Goal: Transaction & Acquisition: Purchase product/service

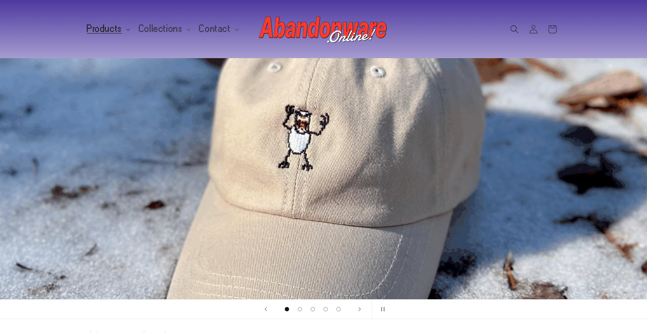
click at [108, 27] on span "Products" at bounding box center [104, 29] width 35 height 8
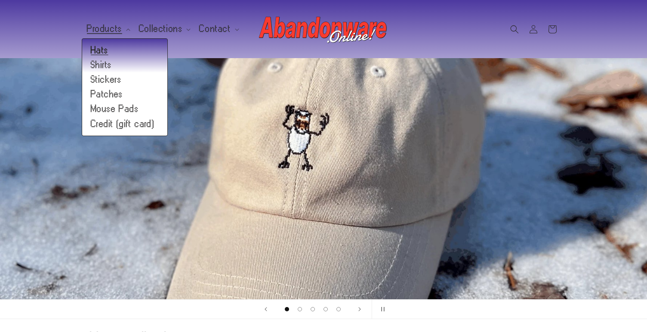
click at [95, 51] on link "Hats" at bounding box center [124, 50] width 85 height 15
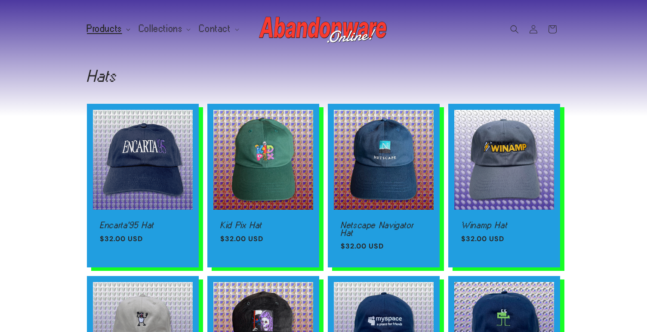
click at [114, 27] on span "Products" at bounding box center [104, 29] width 35 height 8
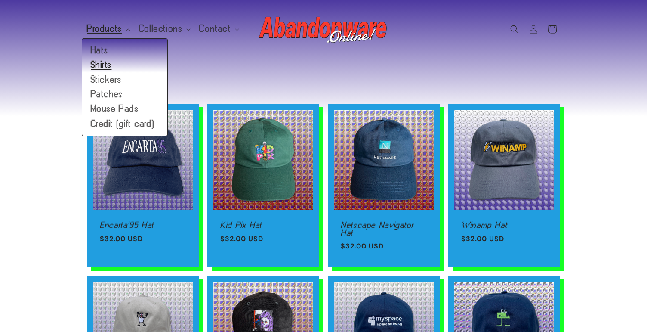
click at [99, 62] on link "Shirts" at bounding box center [124, 65] width 85 height 15
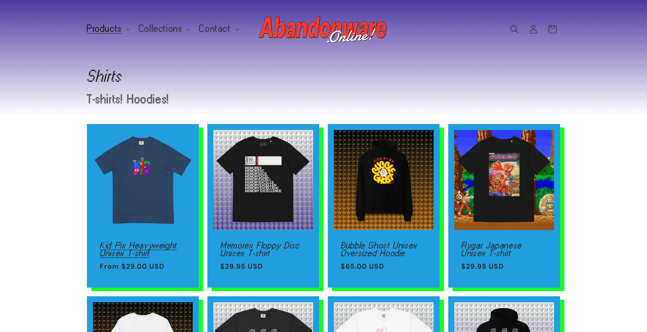
click at [152, 241] on link "Kid Pix Heavyweight Unisex T-shirt" at bounding box center [143, 248] width 86 height 15
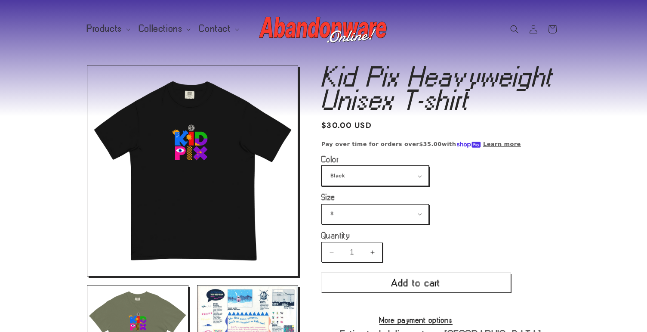
click at [376, 170] on select "Black True Navy Watermelon Violet Lagoon Blue Butter Moss" at bounding box center [375, 175] width 107 height 19
click at [322, 166] on select "Black True Navy Watermelon Violet Lagoon Blue Butter Moss" at bounding box center [375, 175] width 107 height 19
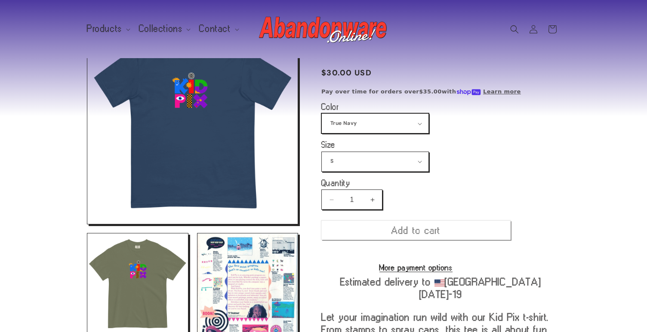
scroll to position [65, 0]
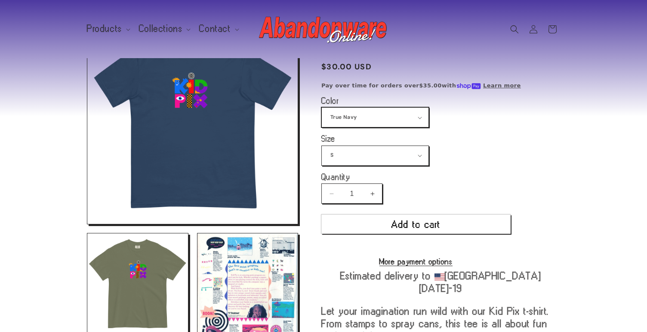
click at [354, 120] on select "Black True Navy Watermelon Violet Lagoon Blue Butter Moss" at bounding box center [375, 117] width 107 height 19
click at [322, 108] on select "Black True Navy Watermelon Violet Lagoon Blue Butter Moss" at bounding box center [375, 117] width 107 height 19
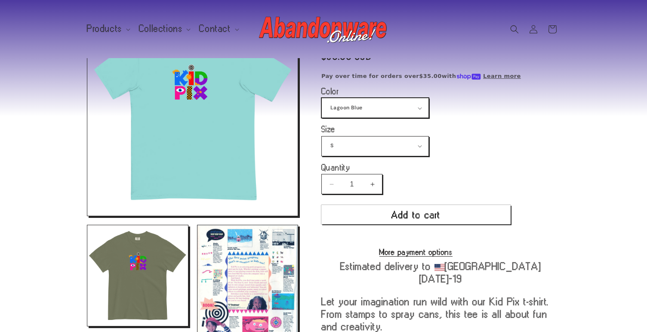
click at [351, 107] on select "Black True Navy Watermelon Violet Lagoon Blue Butter Moss" at bounding box center [375, 107] width 107 height 19
click at [322, 98] on select "Black True Navy Watermelon Violet Lagoon Blue Butter Moss" at bounding box center [375, 107] width 107 height 19
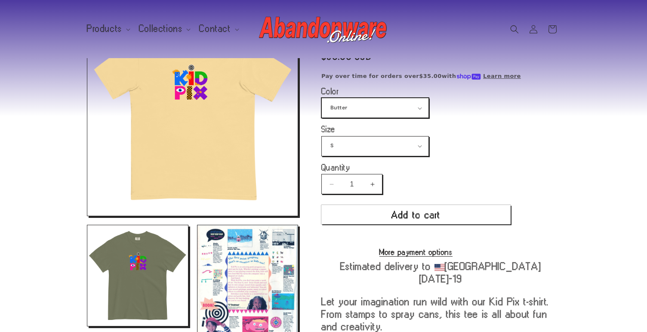
click at [353, 110] on select "Black True Navy Watermelon Violet Lagoon Blue Butter Moss" at bounding box center [375, 107] width 107 height 19
click at [322, 98] on select "Black True Navy Watermelon Violet Lagoon Blue Butter Moss" at bounding box center [375, 107] width 107 height 19
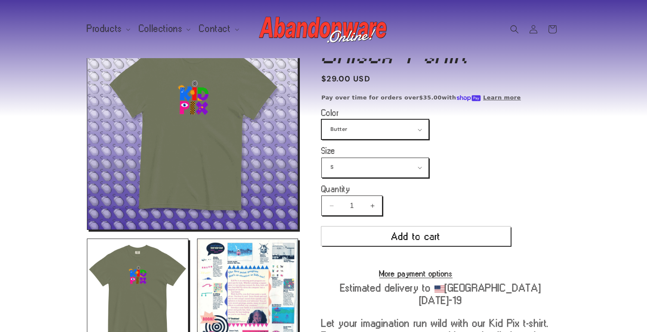
scroll to position [31, 0]
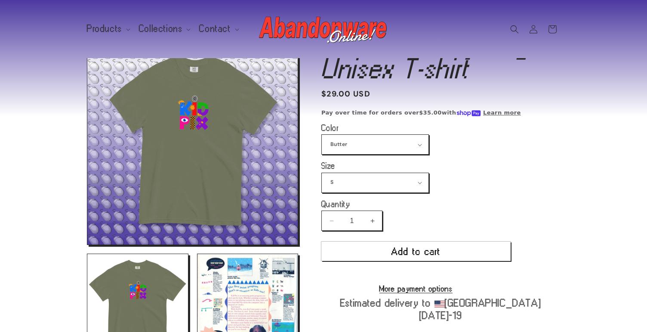
click at [378, 117] on product-info "Kid Pix Heavyweight Unisex T-shirt Kid Pix Heavyweight Unisex T-shirt Regular p…" at bounding box center [440, 247] width 239 height 427
click at [385, 142] on select "Black True Navy Watermelon Violet Lagoon Blue Butter Moss" at bounding box center [375, 144] width 107 height 19
click at [322, 135] on select "Black True Navy Watermelon Violet Lagoon Blue Butter Moss" at bounding box center [375, 144] width 107 height 19
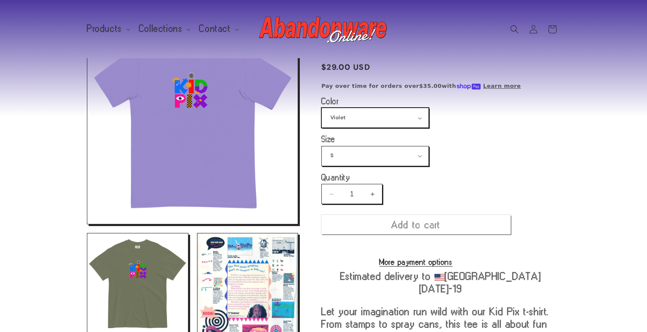
scroll to position [65, 0]
click at [358, 115] on select "Black True Navy Watermelon Violet Lagoon Blue Butter Moss" at bounding box center [375, 117] width 107 height 19
select select "Watermelon"
click at [322, 108] on select "Black True Navy Watermelon Violet Lagoon Blue Butter Moss" at bounding box center [375, 117] width 107 height 19
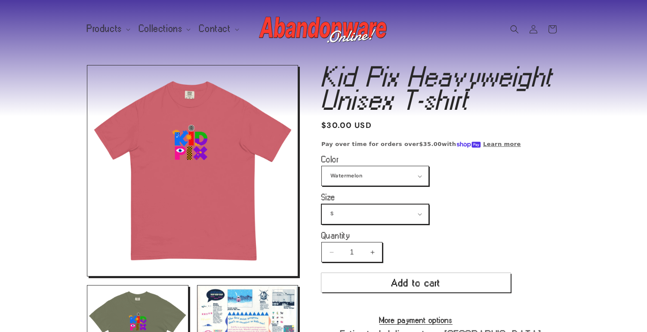
click at [375, 212] on select "S M L XL 2XL 3XL 4XL" at bounding box center [375, 213] width 107 height 19
select select "XL"
click at [322, 204] on select "S M L XL 2XL 3XL 4XL" at bounding box center [375, 213] width 107 height 19
